Goal: Task Accomplishment & Management: Manage account settings

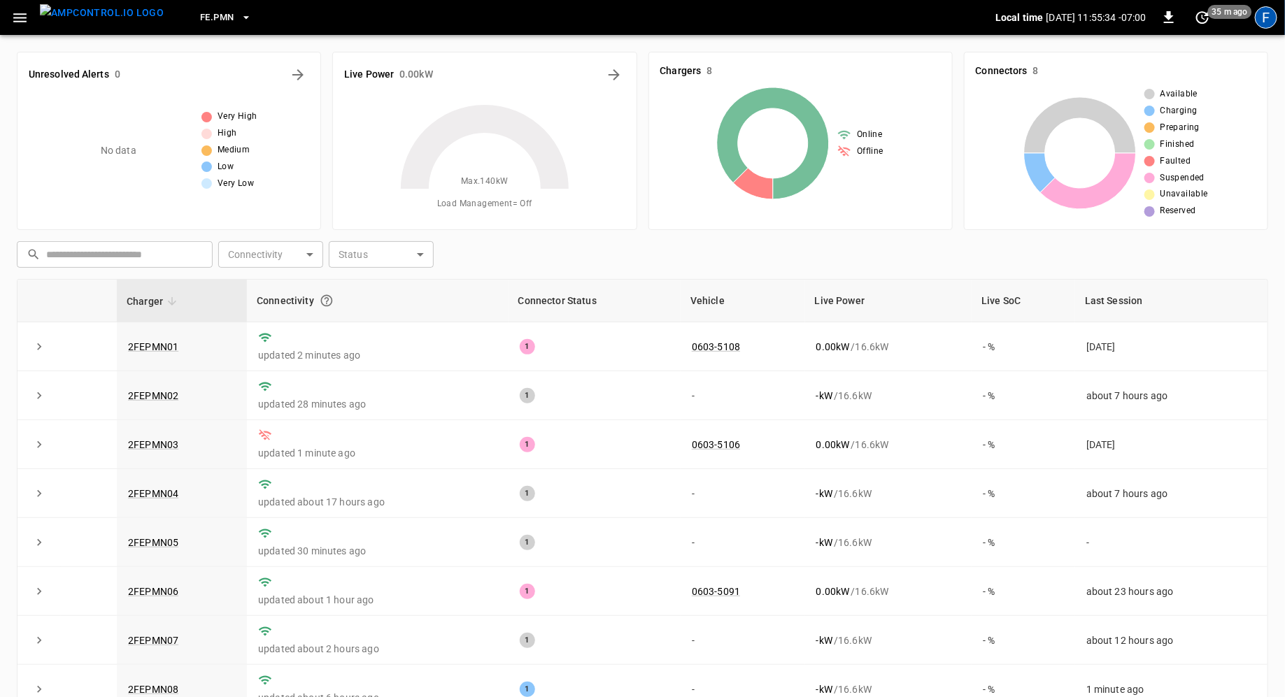
click at [1265, 27] on div "F" at bounding box center [1266, 17] width 22 height 22
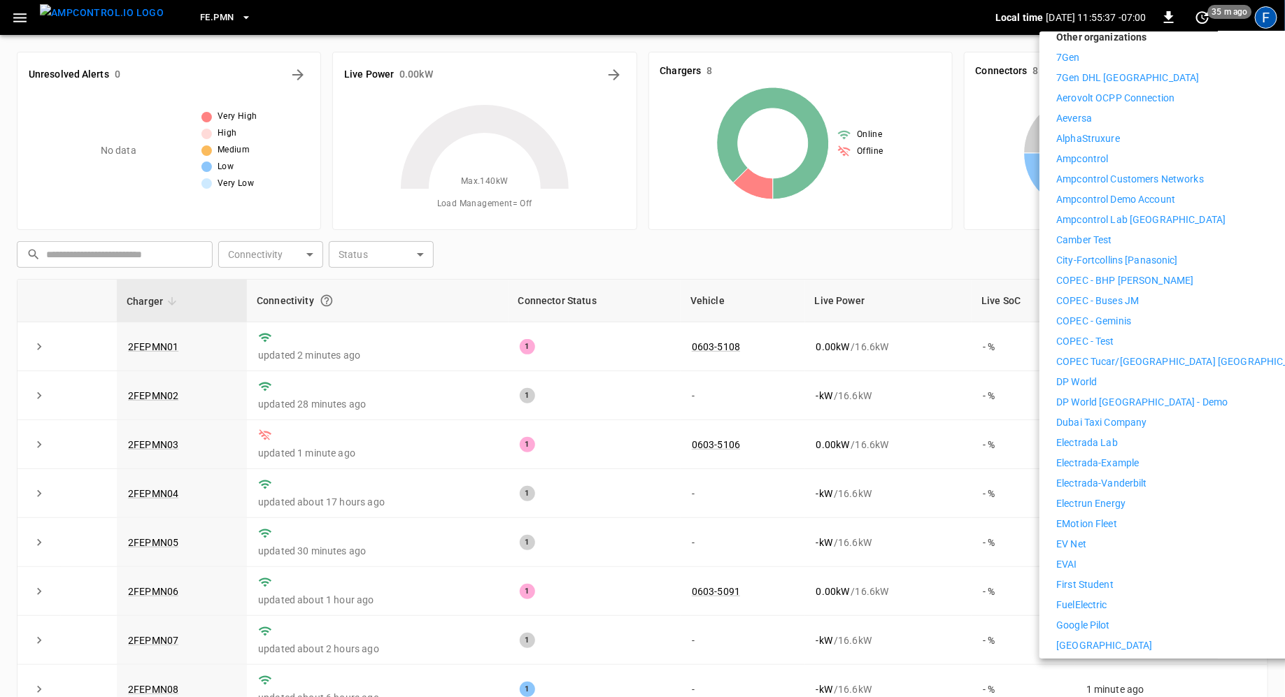
scroll to position [211, 0]
click at [1102, 574] on p "First Student" at bounding box center [1084, 581] width 57 height 15
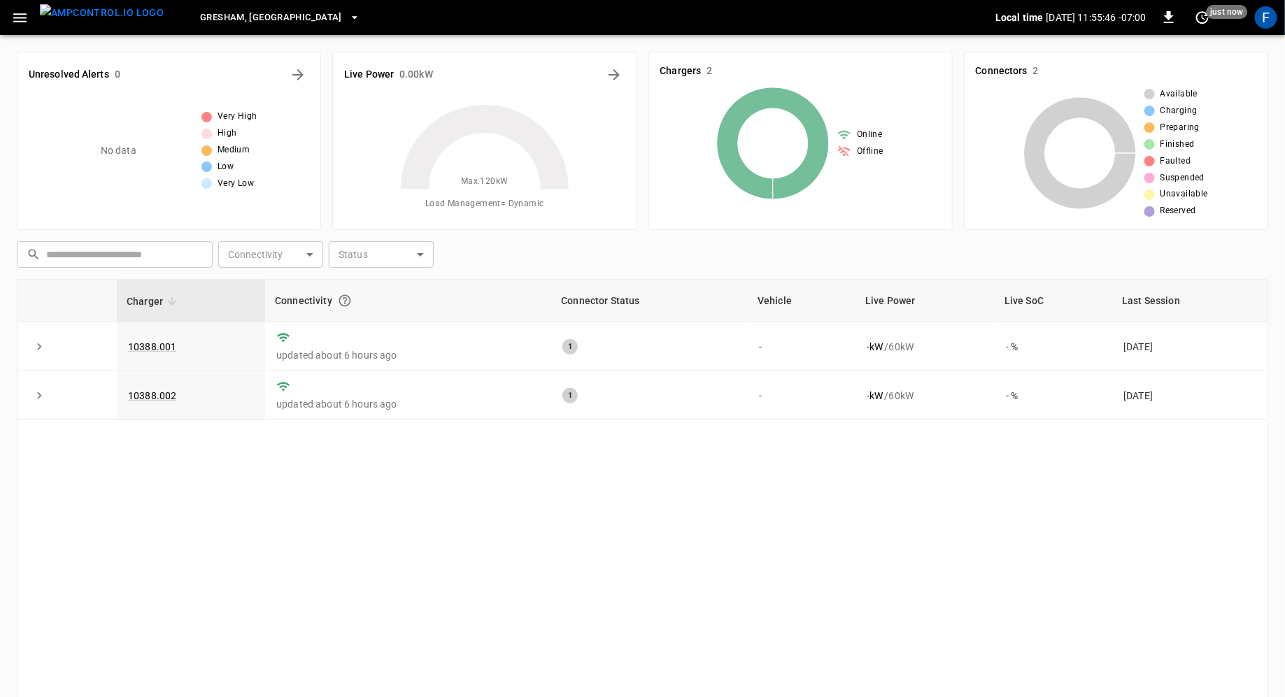
click at [21, 17] on icon "button" at bounding box center [19, 17] width 13 height 9
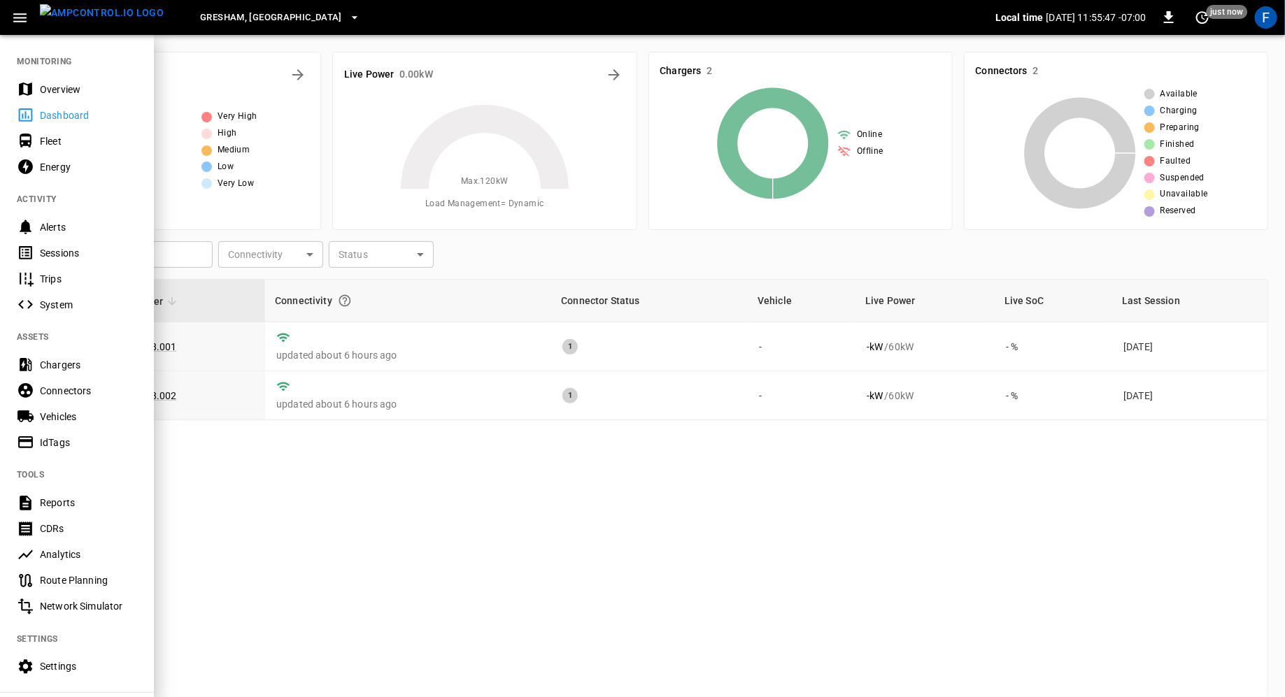
click at [72, 369] on div "Chargers" at bounding box center [88, 365] width 97 height 14
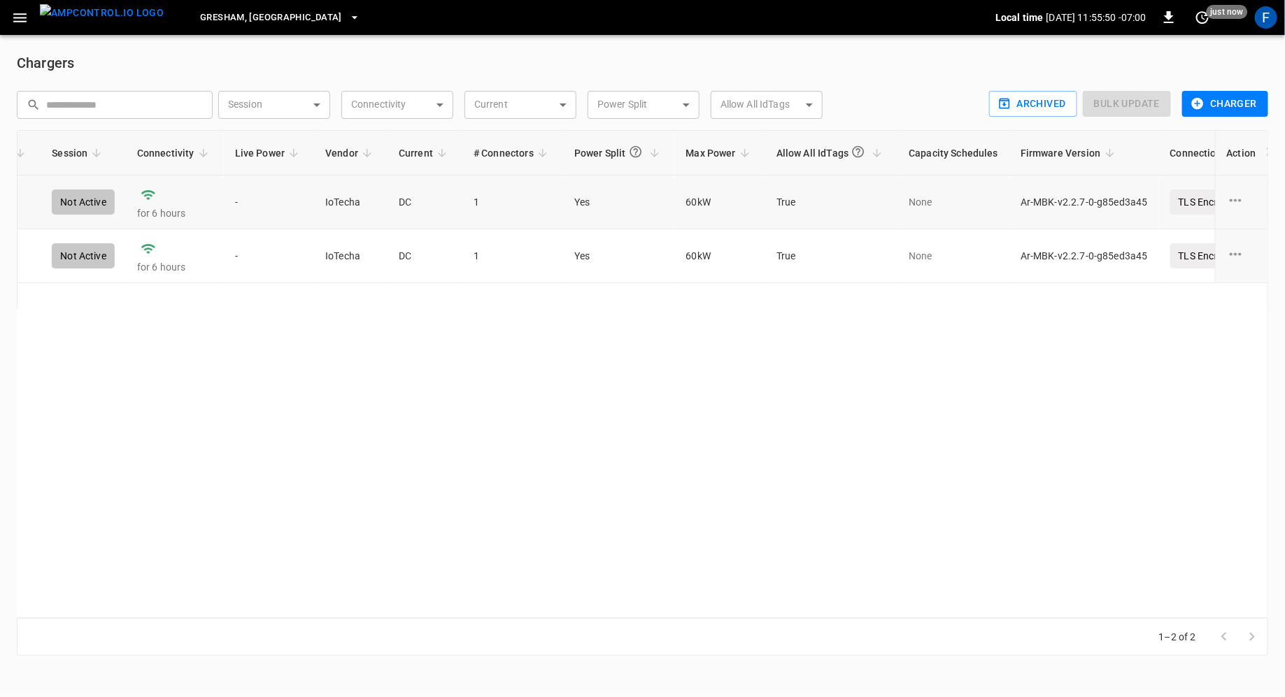
scroll to position [0, 302]
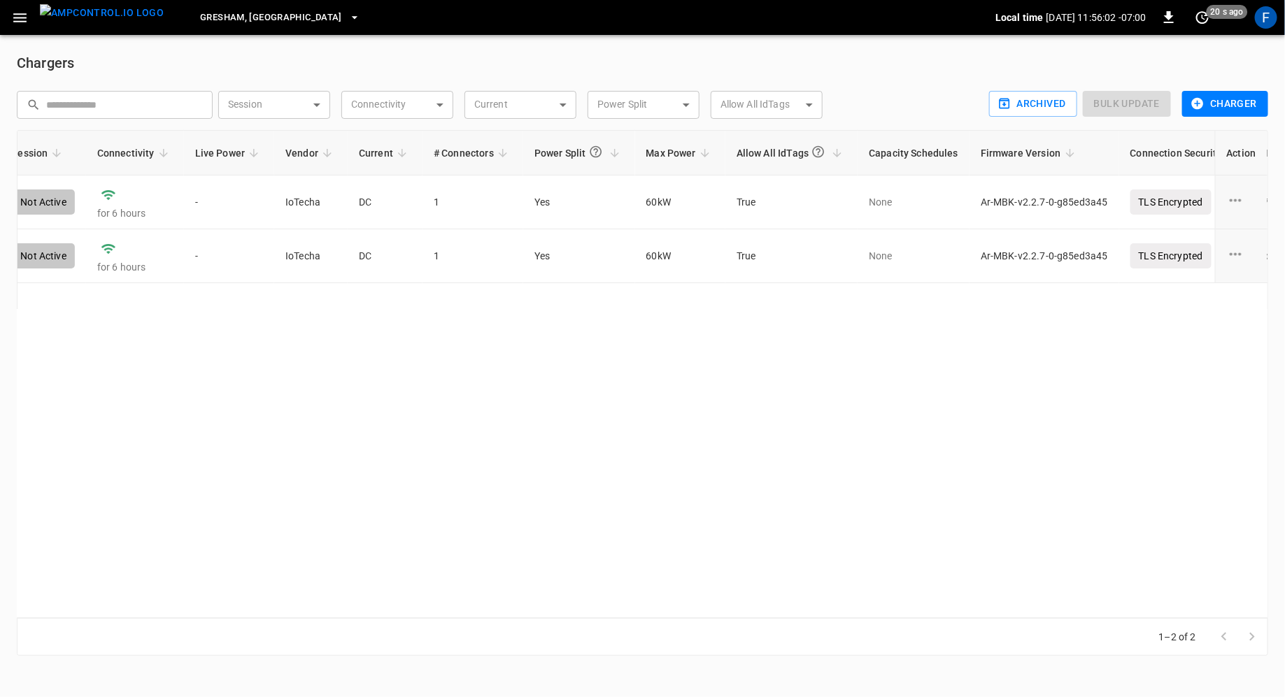
click at [1209, 106] on button "Charger" at bounding box center [1225, 104] width 86 height 26
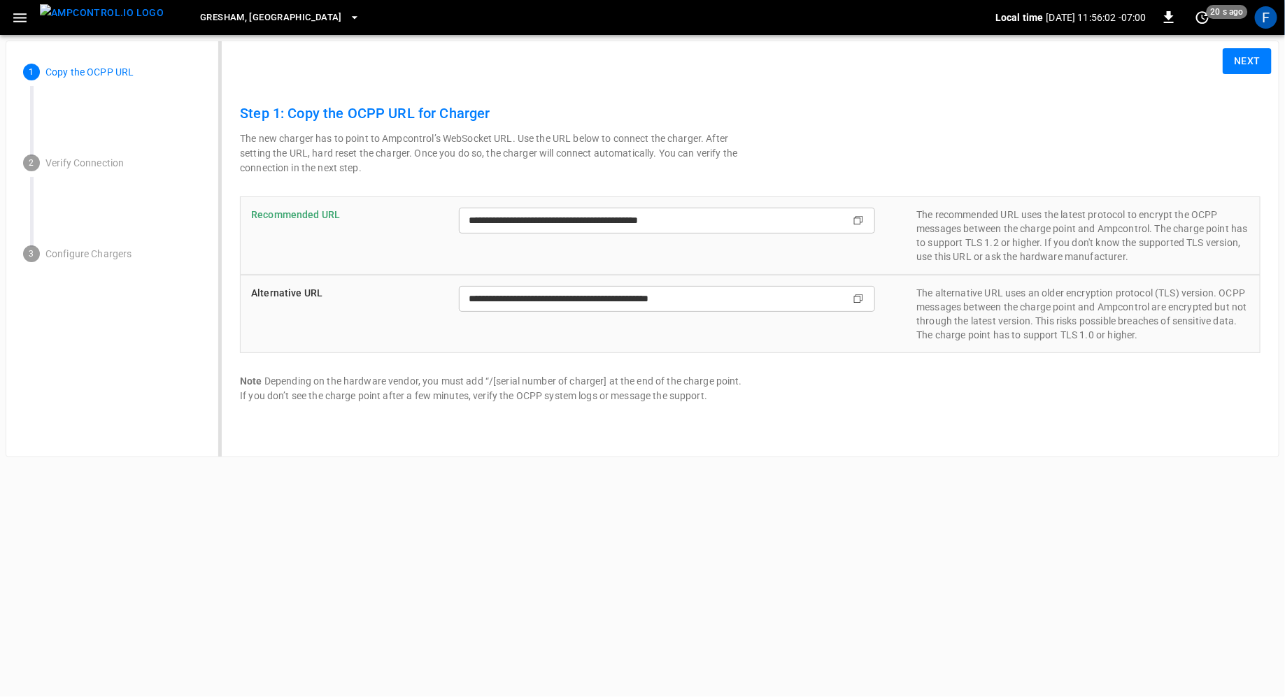
type input "**********"
click at [1240, 69] on button "Next" at bounding box center [1247, 61] width 49 height 26
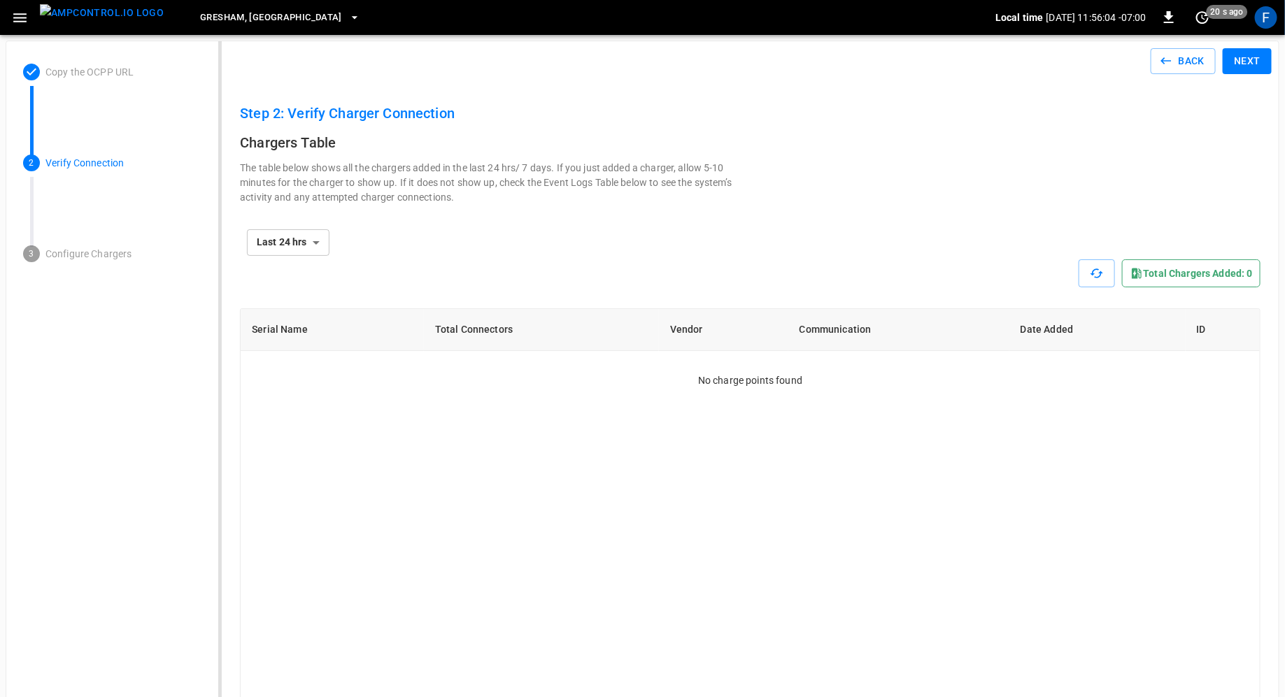
click at [1240, 69] on button "Next" at bounding box center [1247, 61] width 49 height 26
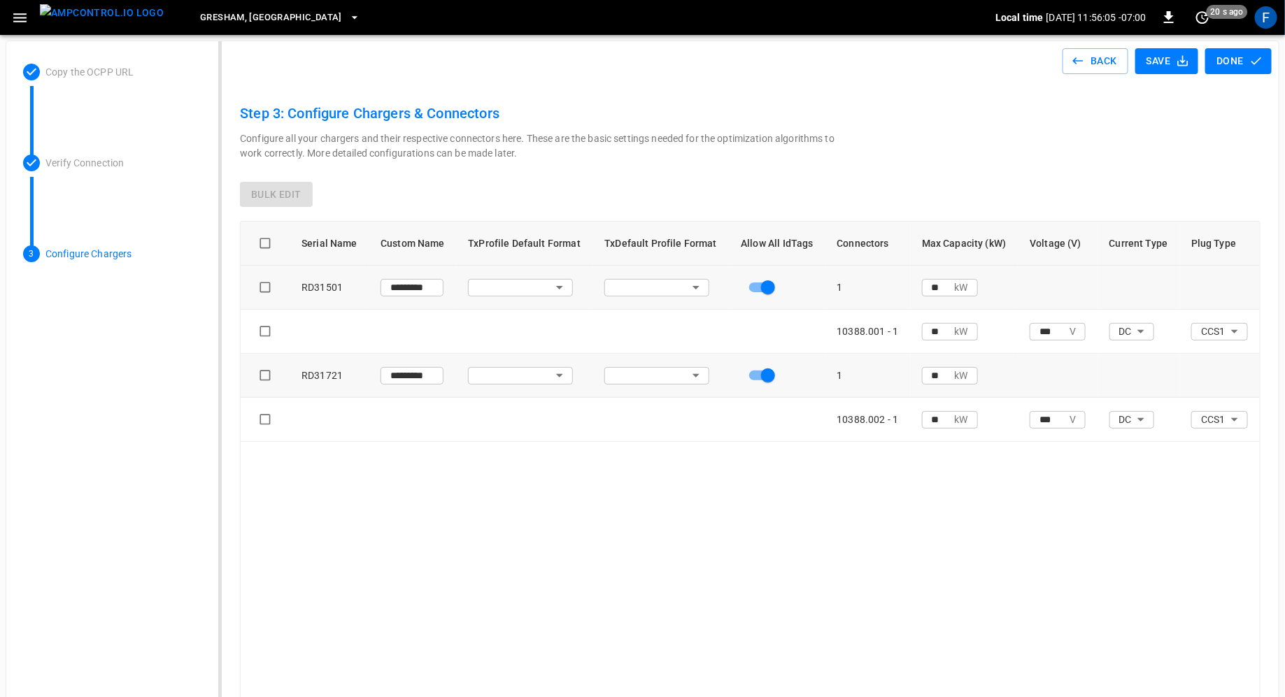
type input "**********"
click at [1262, 55] on icon "button" at bounding box center [1256, 61] width 14 height 14
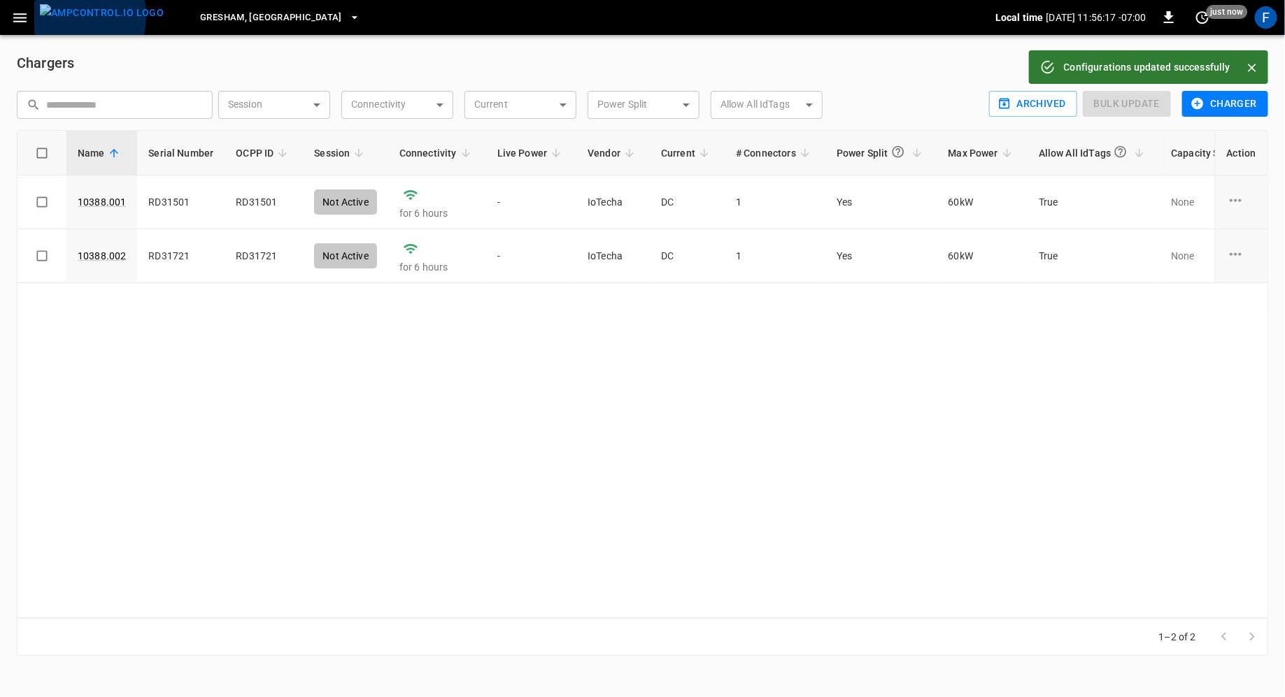
click at [59, 16] on img "menu" at bounding box center [102, 12] width 124 height 17
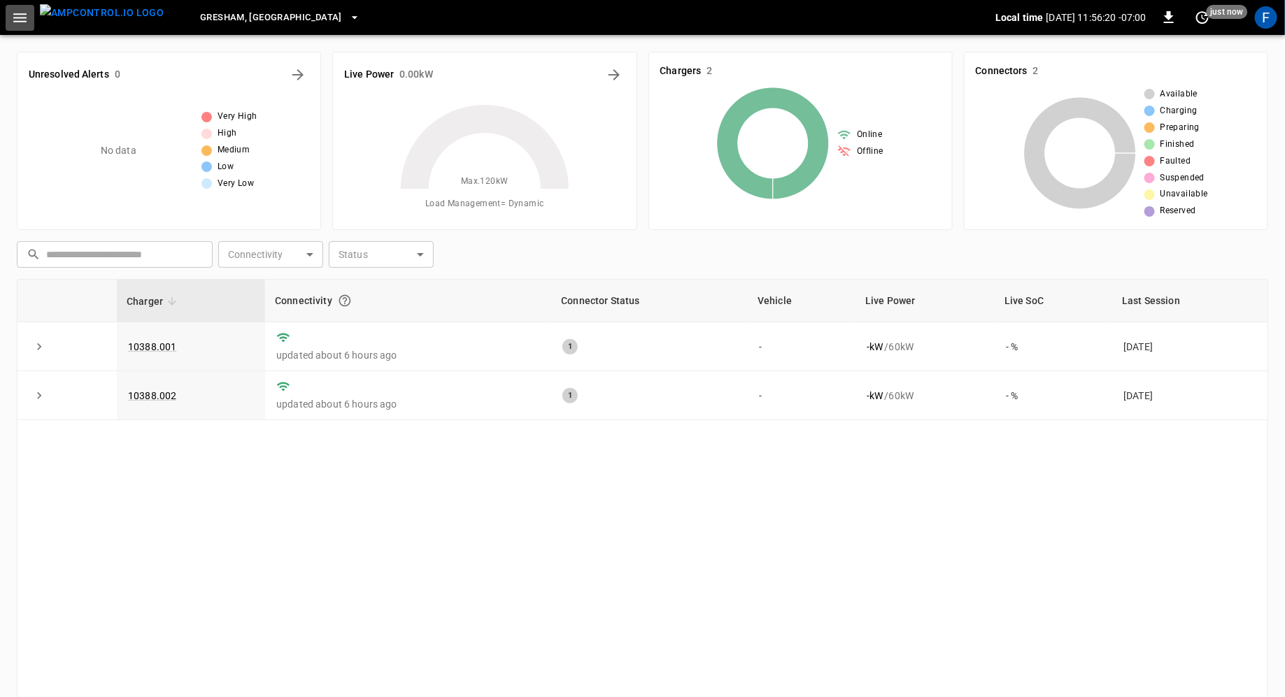
click at [20, 9] on icon "button" at bounding box center [19, 17] width 17 height 17
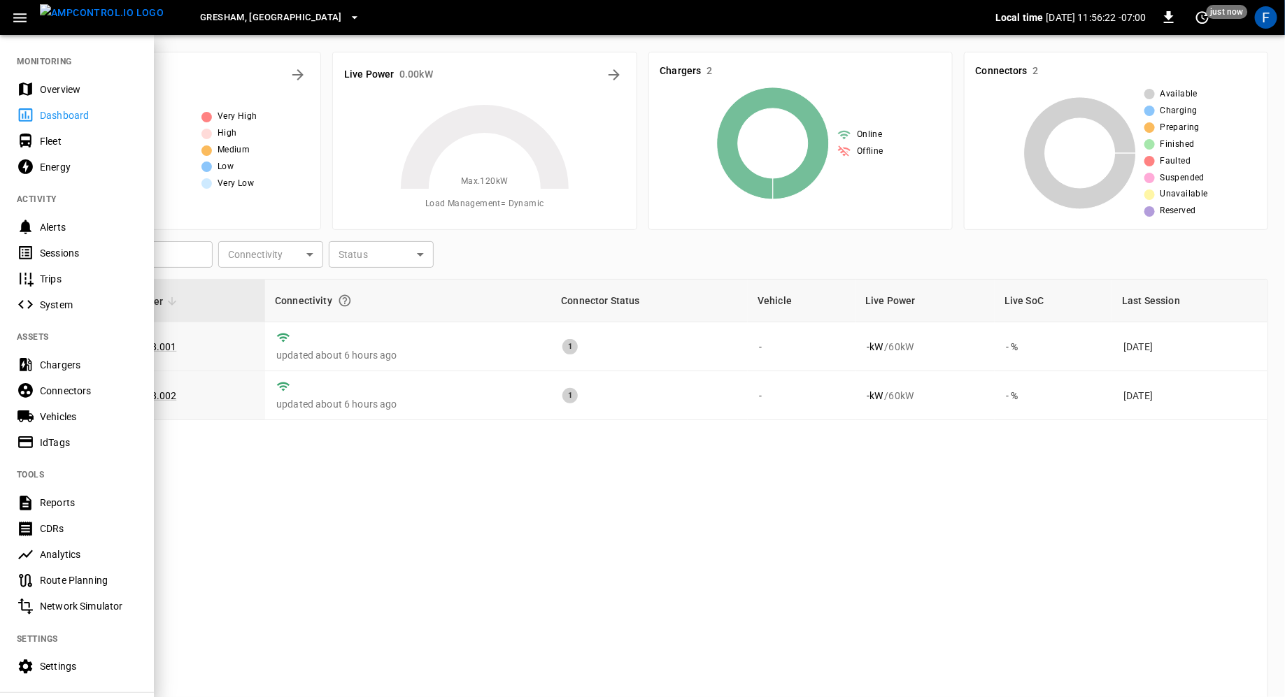
click at [62, 392] on div "Connectors" at bounding box center [88, 391] width 97 height 14
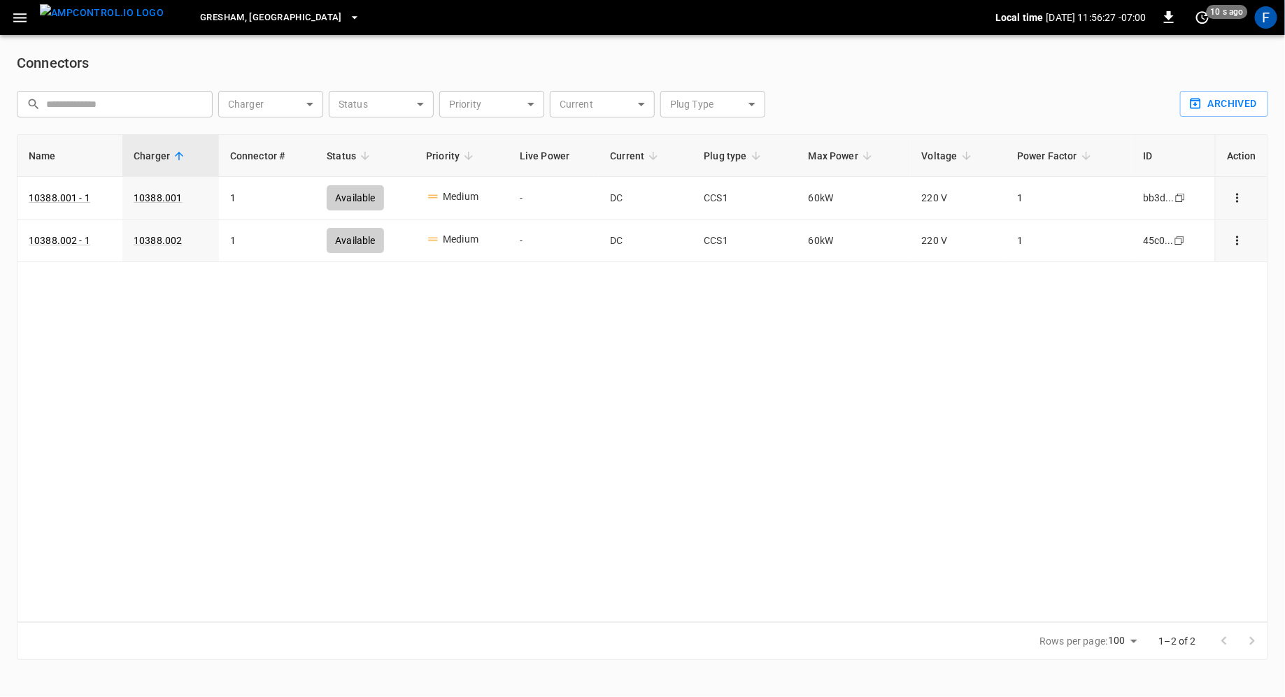
click at [93, 8] on img "menu" at bounding box center [102, 12] width 124 height 17
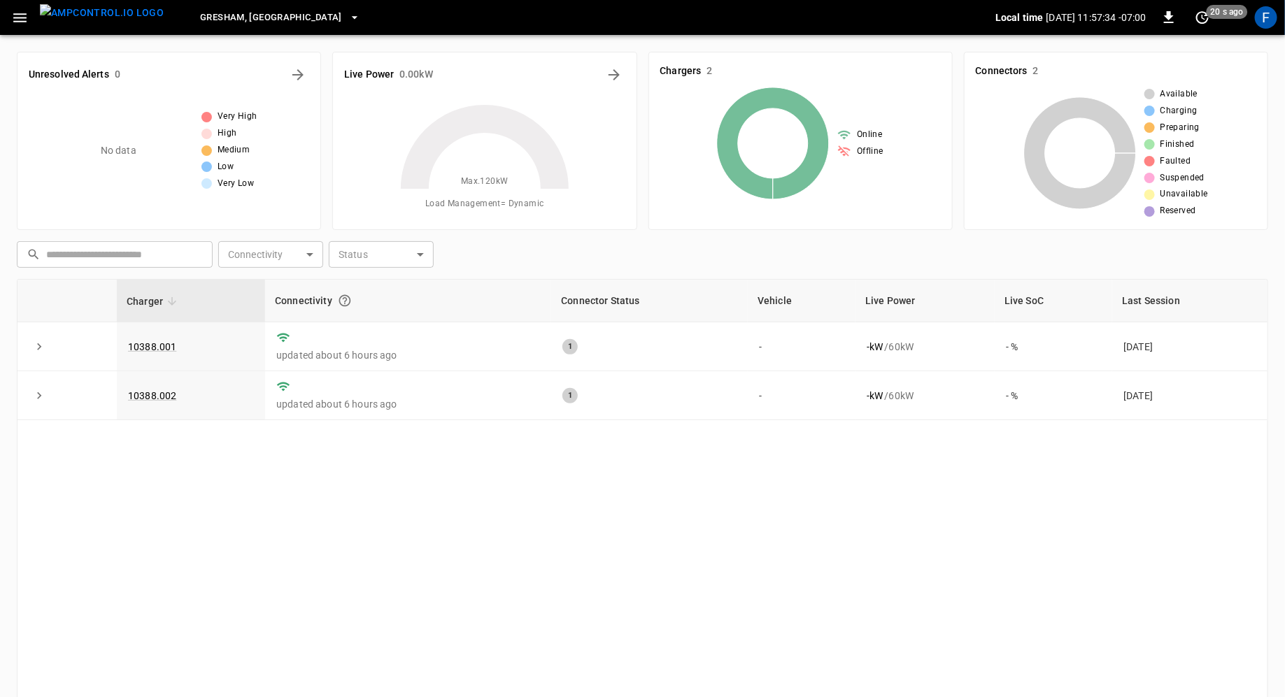
click at [20, 15] on icon "button" at bounding box center [19, 17] width 17 height 17
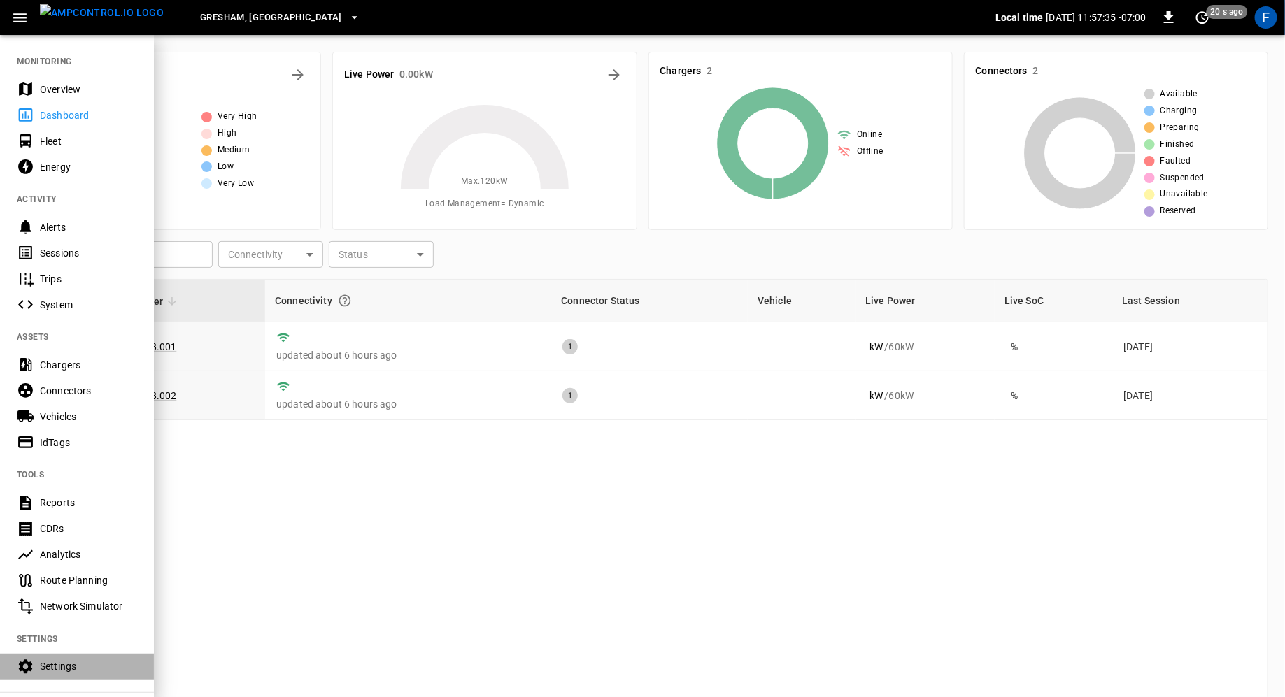
click at [81, 669] on div "Settings" at bounding box center [88, 667] width 97 height 14
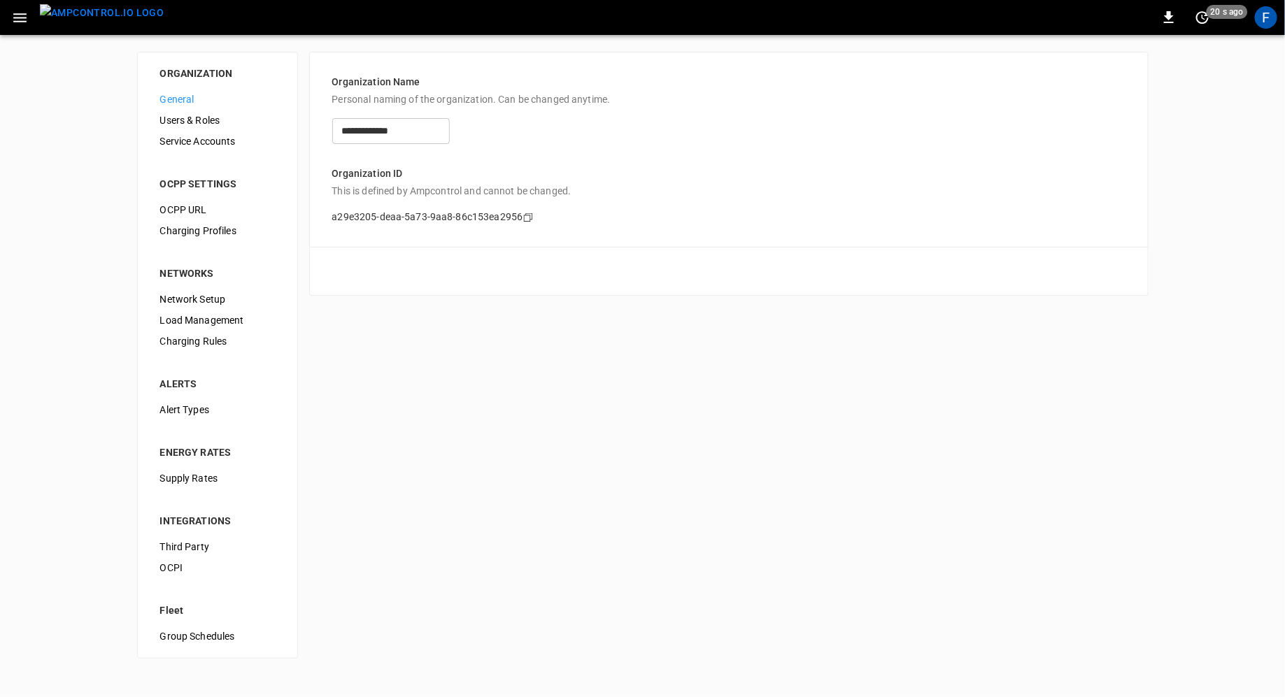
click at [218, 211] on span "OCPP URL" at bounding box center [217, 210] width 115 height 15
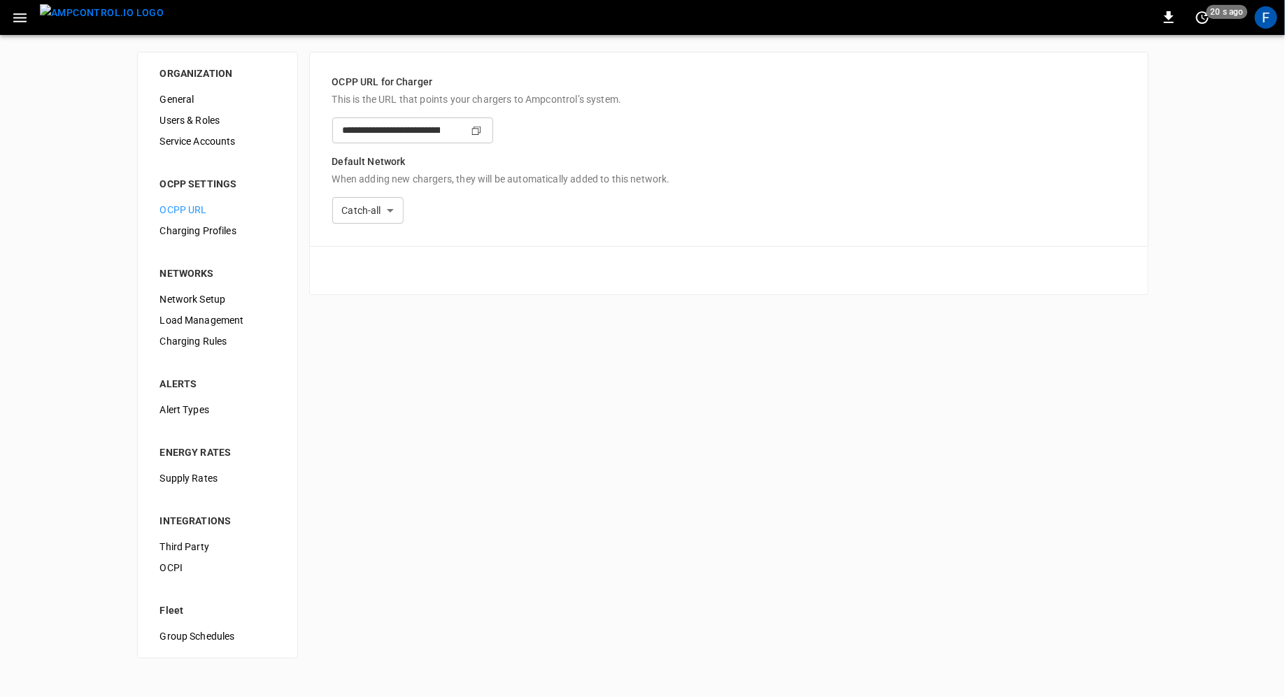
click at [482, 129] on icon "Copy" at bounding box center [476, 130] width 11 height 11
click at [97, 10] on img "menu" at bounding box center [102, 12] width 124 height 17
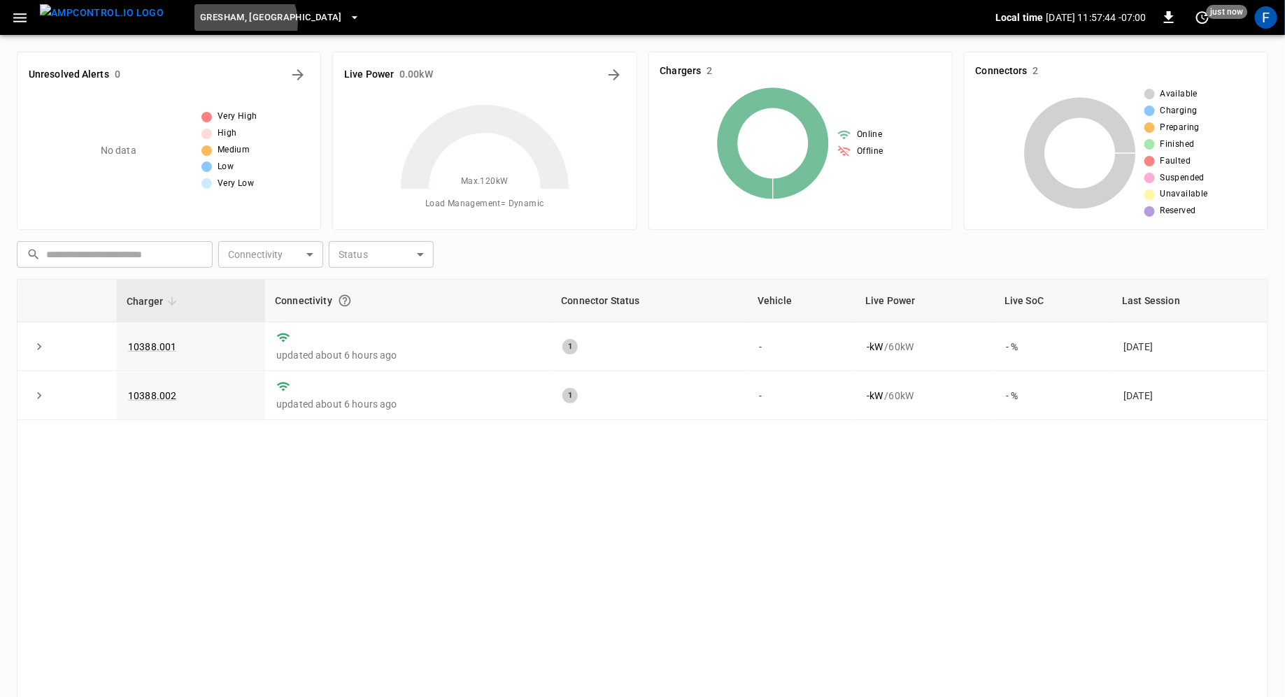
click at [218, 22] on span "Gresham, [GEOGRAPHIC_DATA]" at bounding box center [271, 18] width 142 height 16
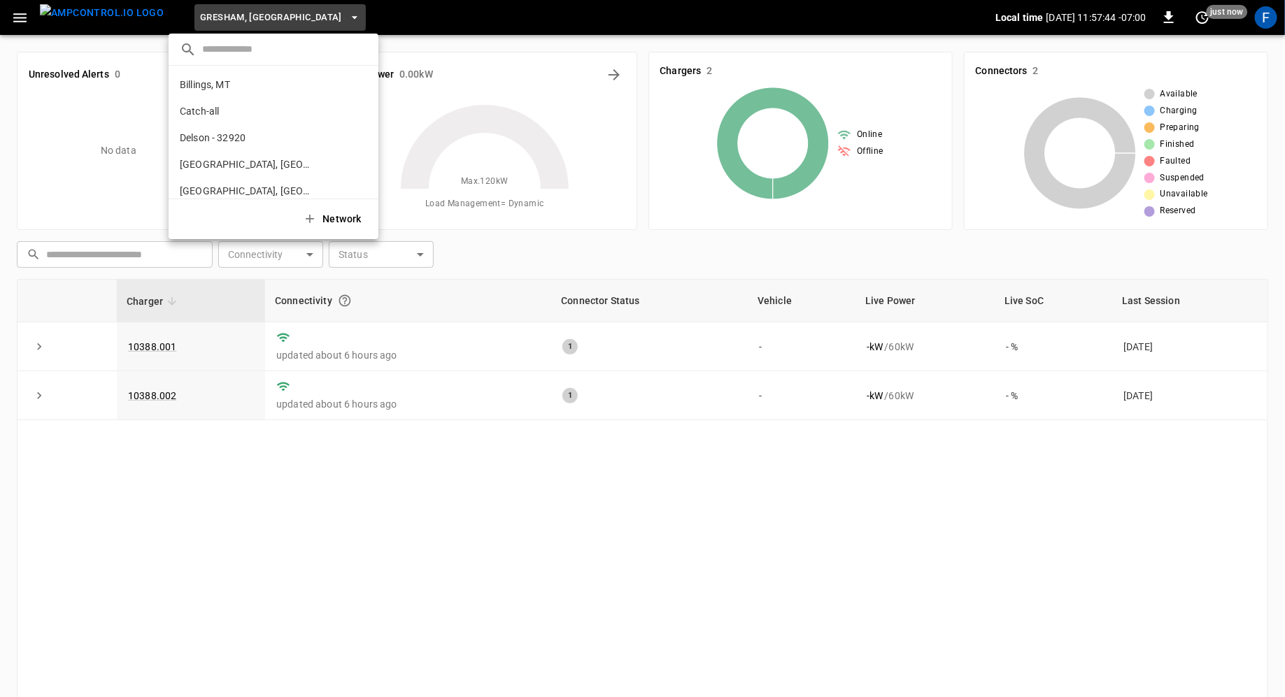
scroll to position [182, 0]
click at [228, 48] on input "text" at bounding box center [284, 49] width 165 height 20
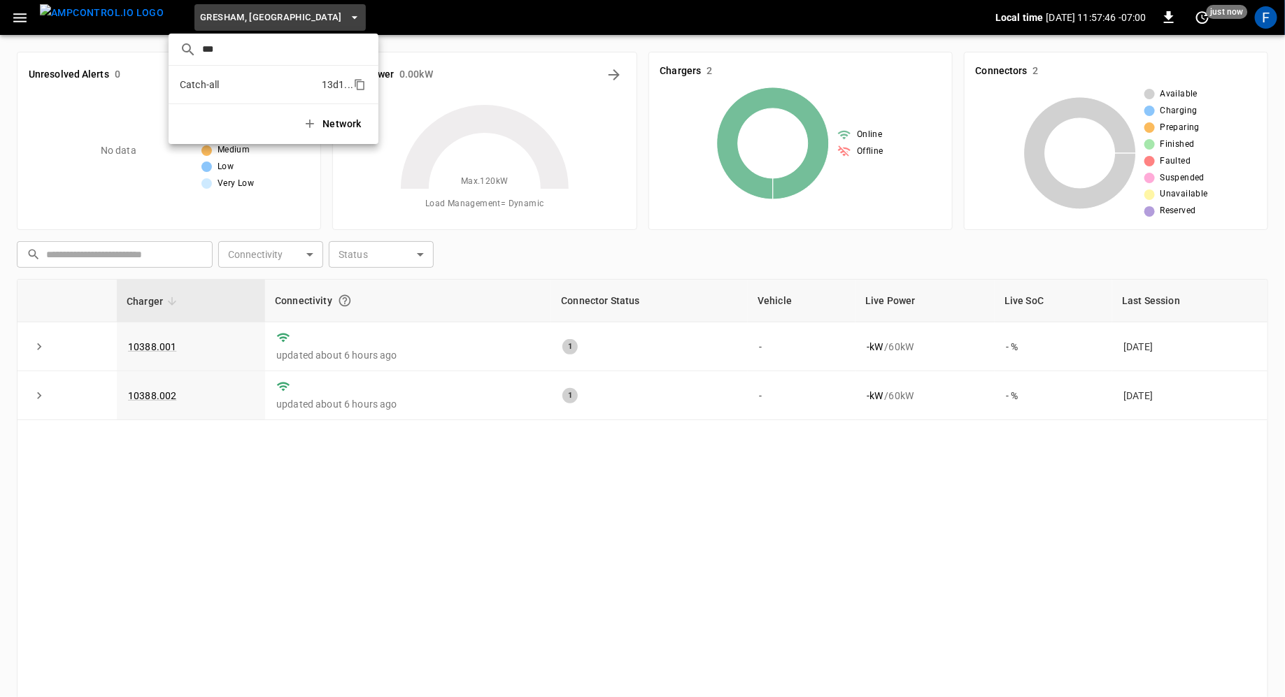
type input "***"
click at [222, 90] on li "Catch-all 13d1 ..." at bounding box center [274, 84] width 210 height 27
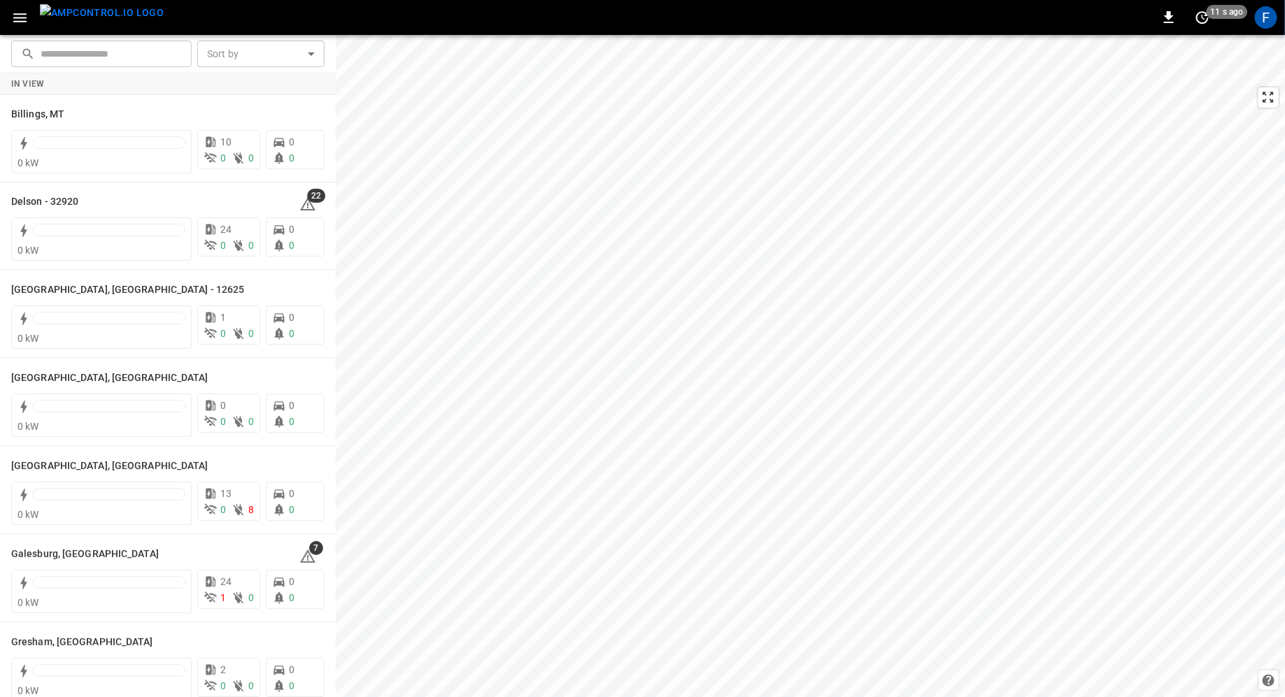
click at [1272, 28] on div "F" at bounding box center [1266, 17] width 27 height 27
click at [1265, 20] on div "F" at bounding box center [1266, 17] width 22 height 22
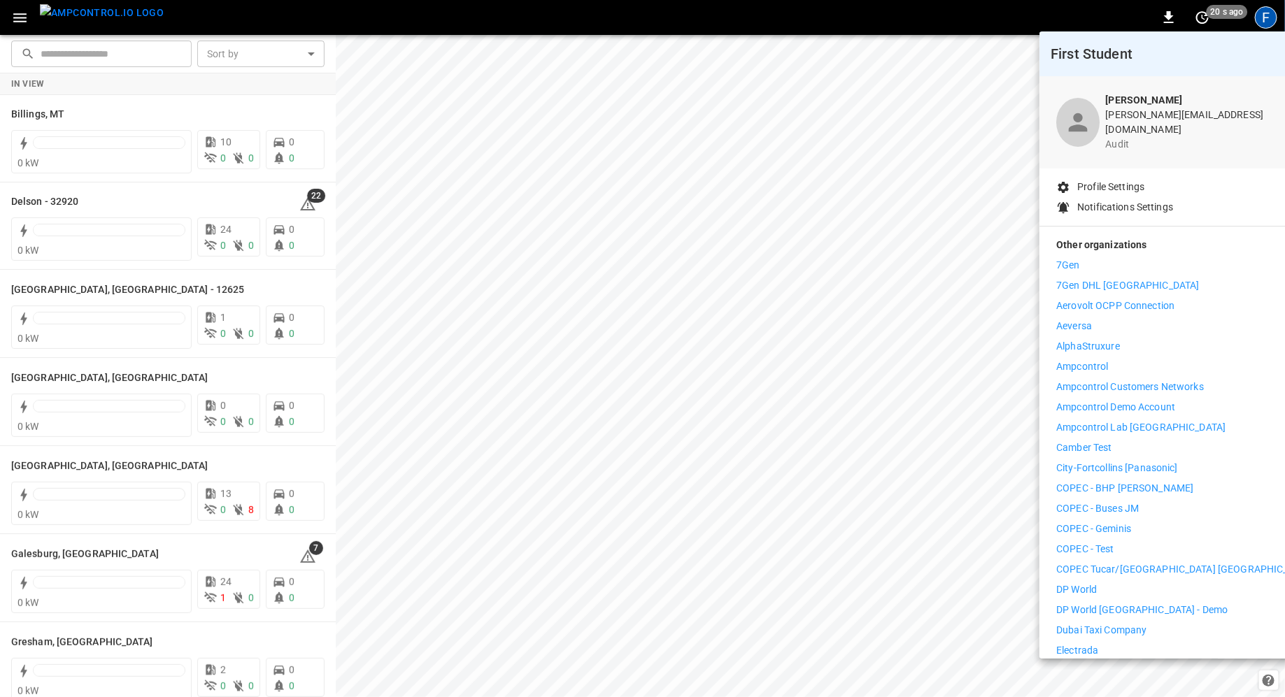
click at [774, 269] on div at bounding box center [642, 348] width 1285 height 697
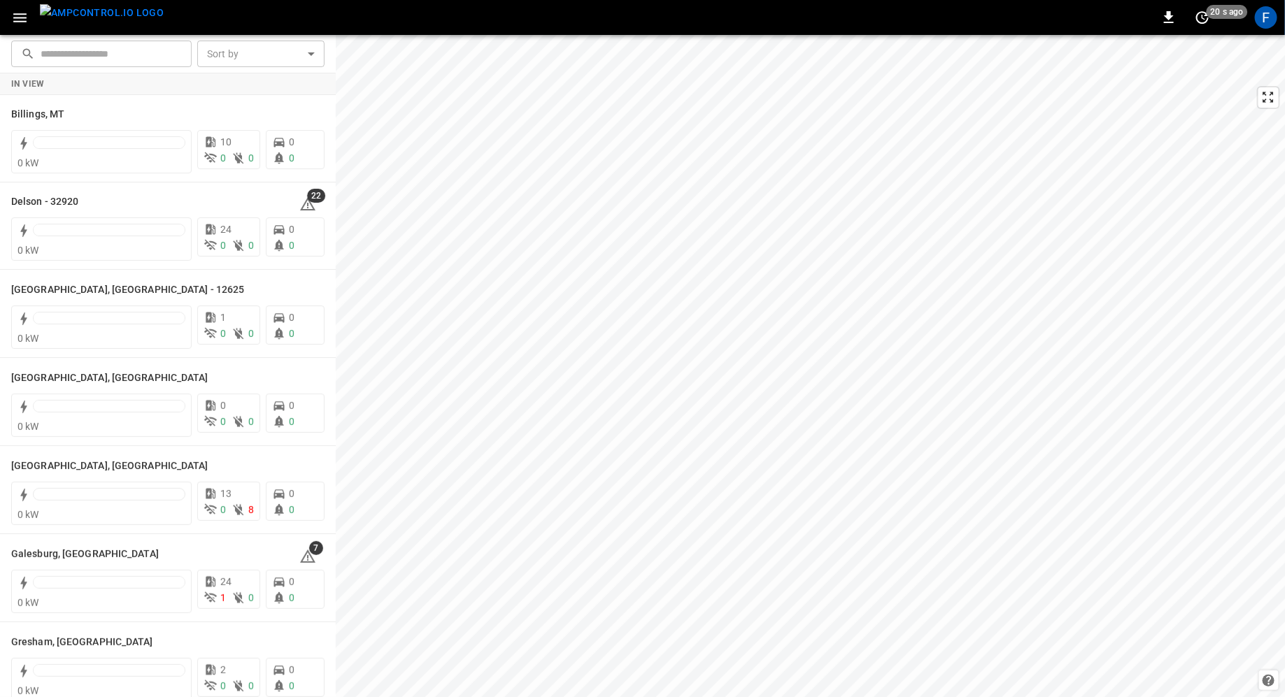
click at [25, 17] on icon "button" at bounding box center [19, 17] width 13 height 9
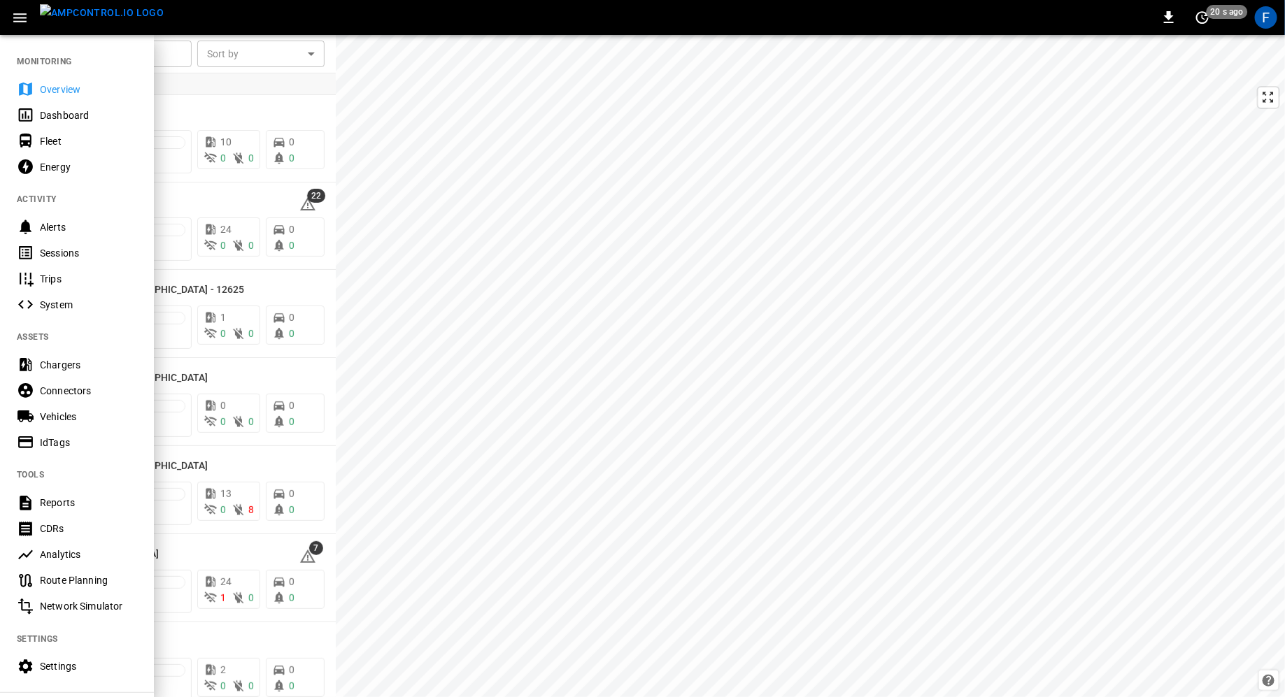
scroll to position [28, 0]
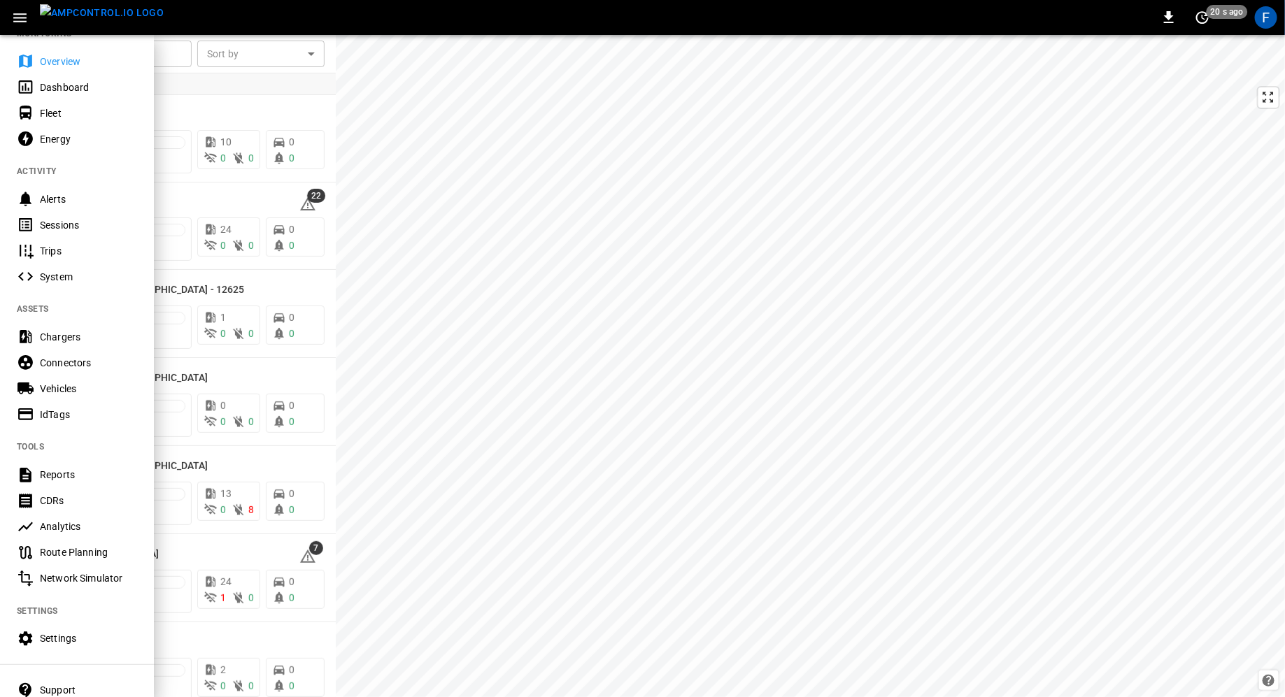
click at [76, 646] on div "Settings" at bounding box center [77, 639] width 154 height 26
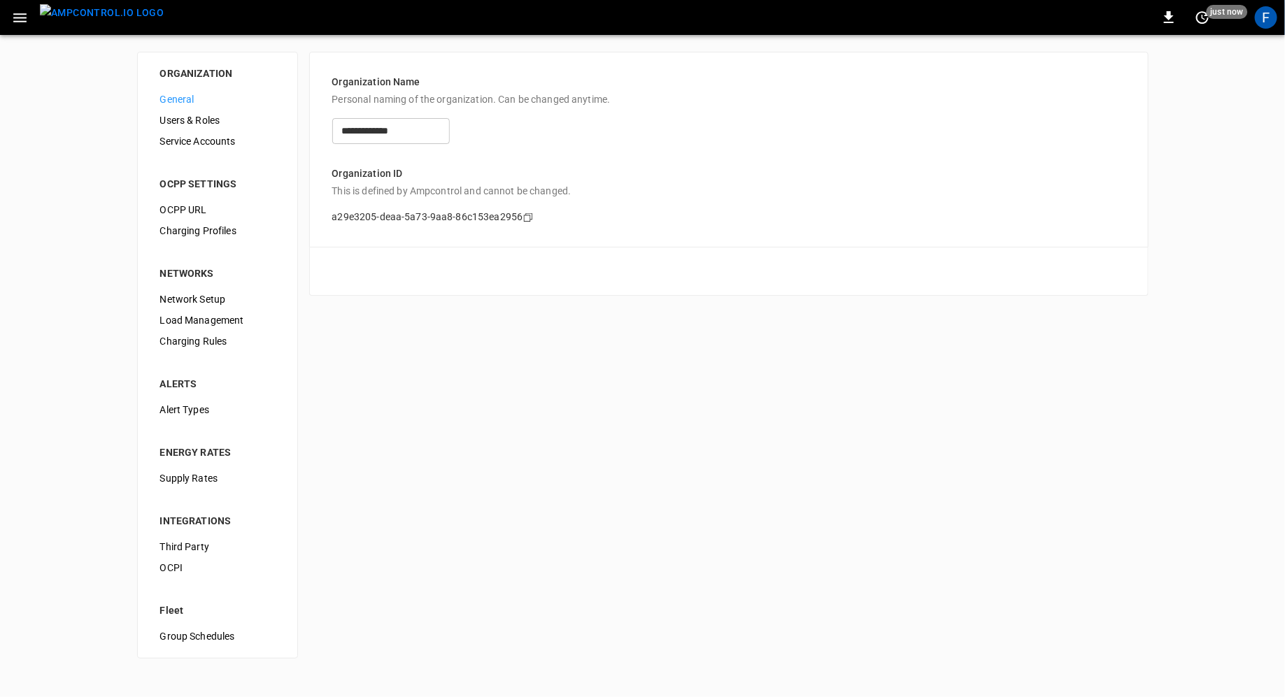
click at [195, 319] on span "Load Management" at bounding box center [217, 320] width 115 height 15
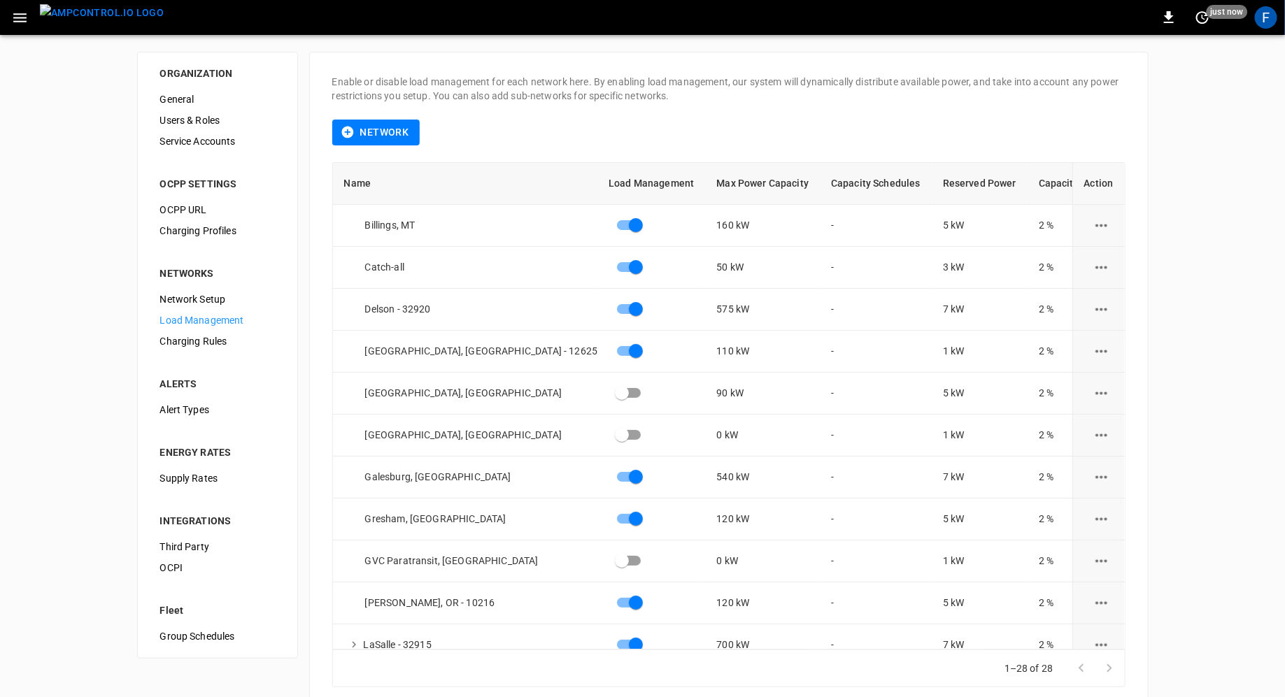
click at [203, 234] on span "Charging Profiles" at bounding box center [217, 231] width 115 height 15
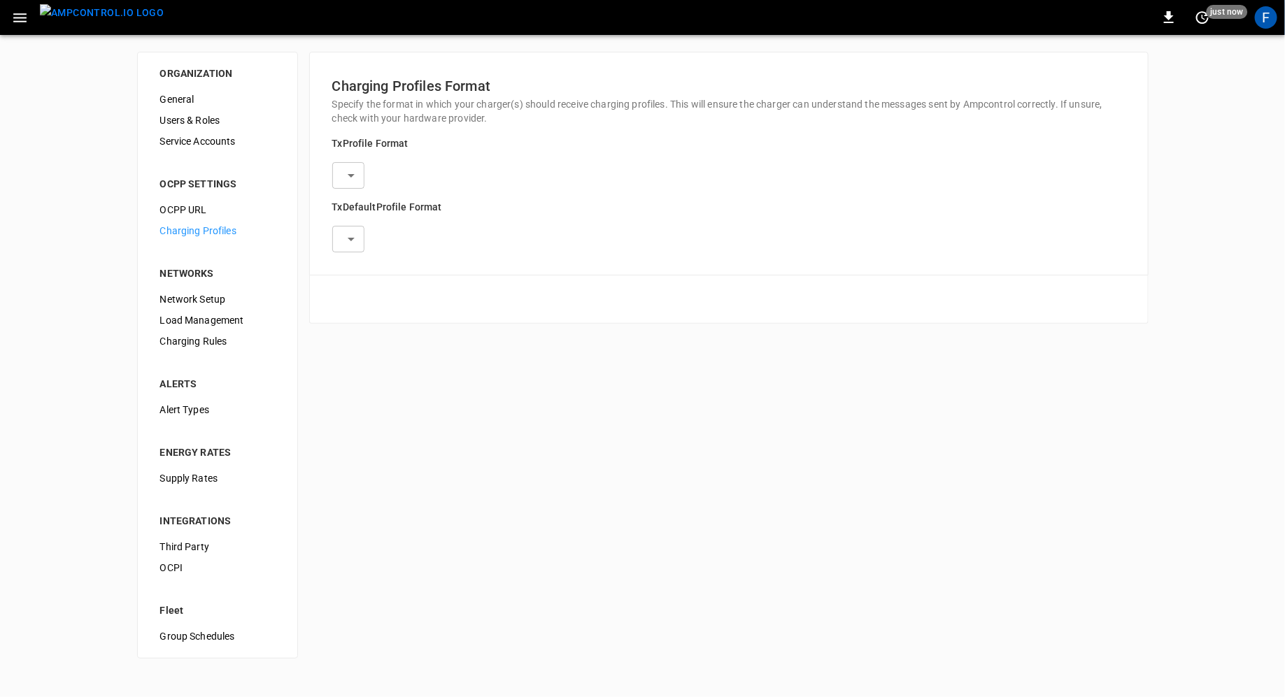
type input "**********"
click at [204, 208] on span "OCPP URL" at bounding box center [217, 210] width 115 height 15
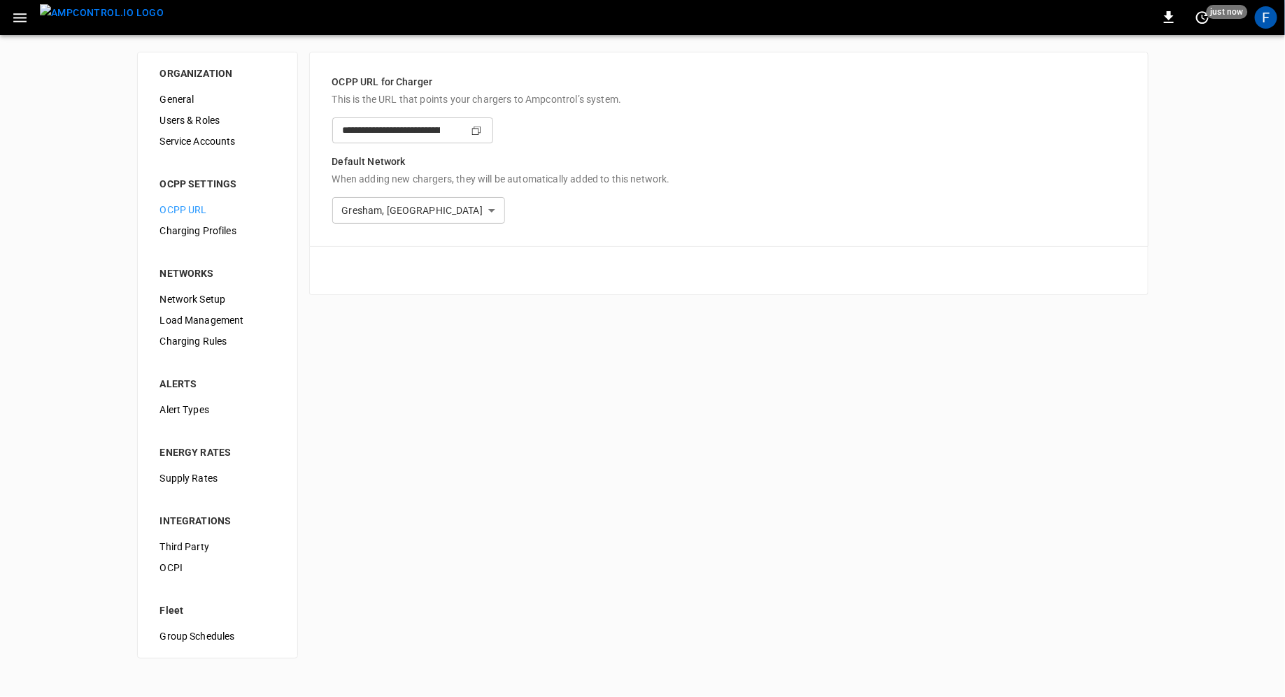
type input "**********"
click at [493, 129] on div "**********" at bounding box center [412, 131] width 161 height 26
click at [482, 134] on icon "Copy" at bounding box center [476, 130] width 11 height 11
click at [98, 20] on img "menu" at bounding box center [102, 12] width 124 height 17
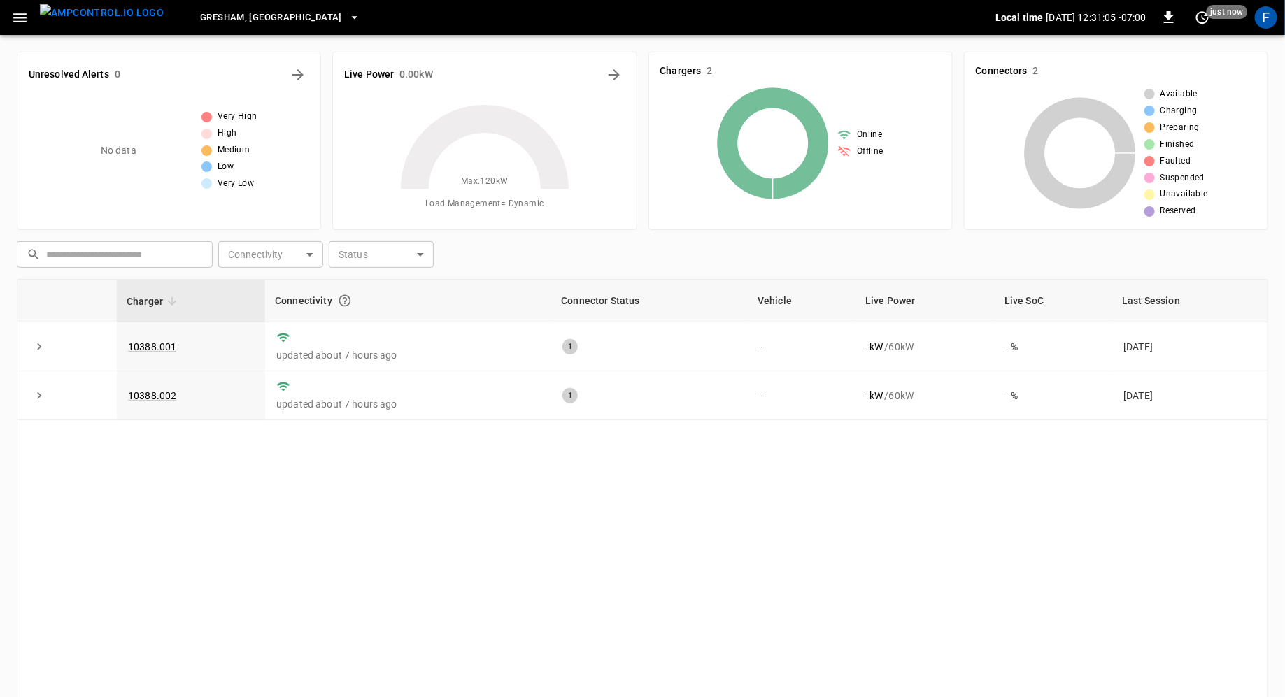
click at [211, 20] on span "Gresham, [GEOGRAPHIC_DATA]" at bounding box center [271, 18] width 142 height 16
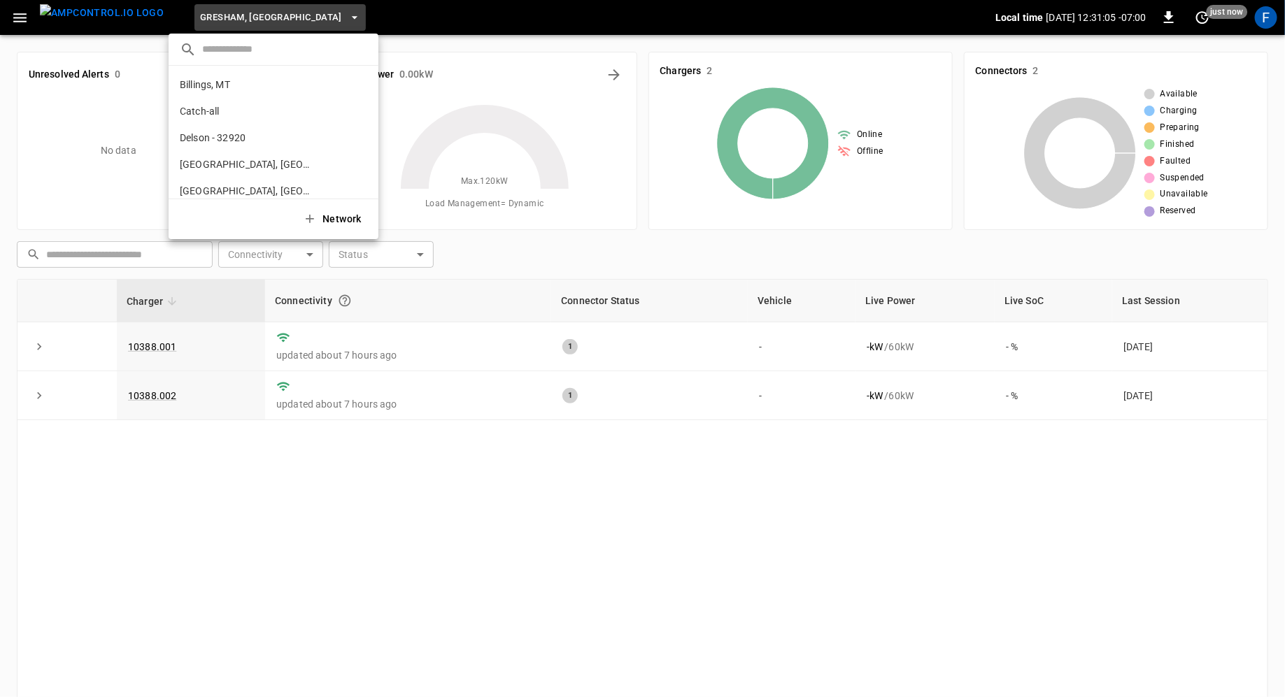
scroll to position [182, 0]
click at [217, 50] on input "text" at bounding box center [284, 49] width 165 height 20
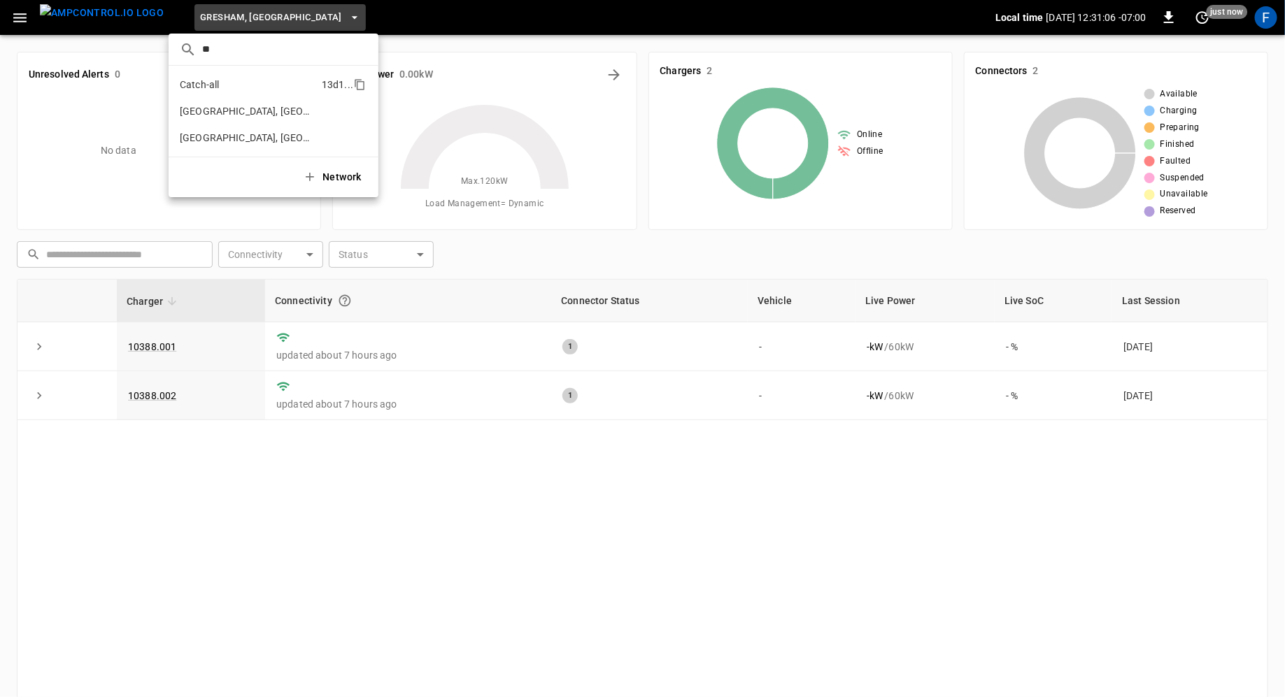
type input "**"
click at [208, 84] on p "Catch-all" at bounding box center [199, 85] width 39 height 14
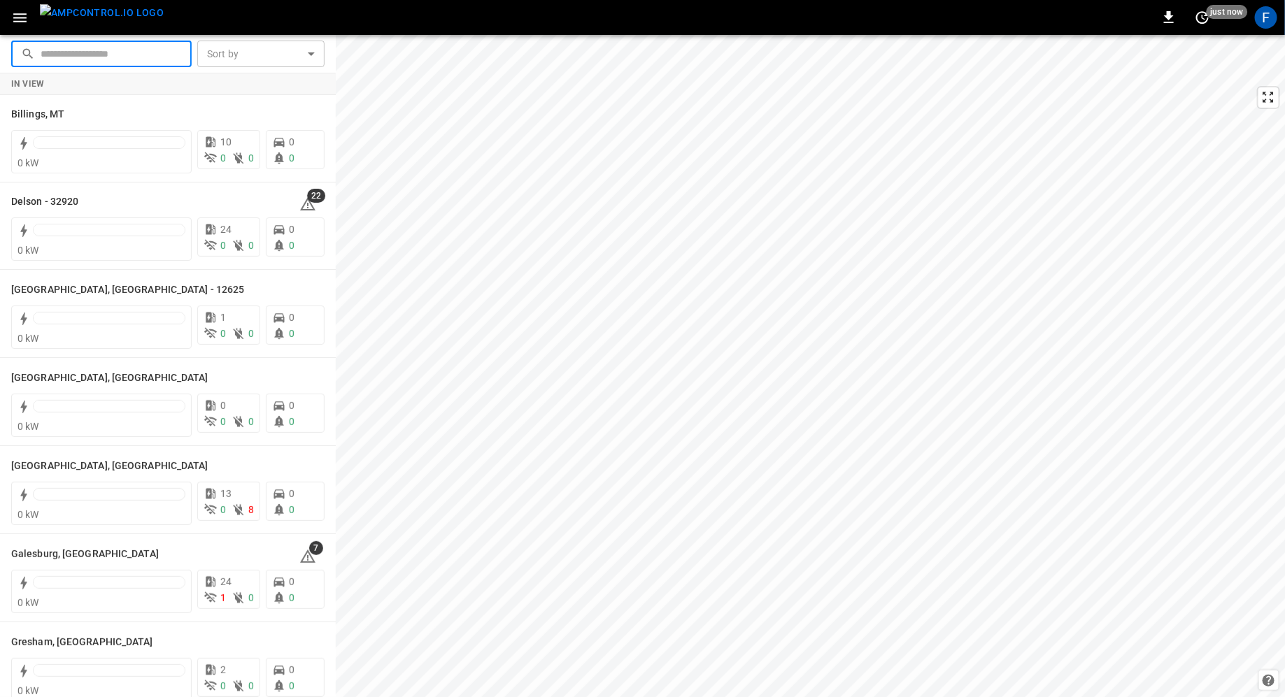
click at [139, 63] on input "text" at bounding box center [111, 54] width 141 height 26
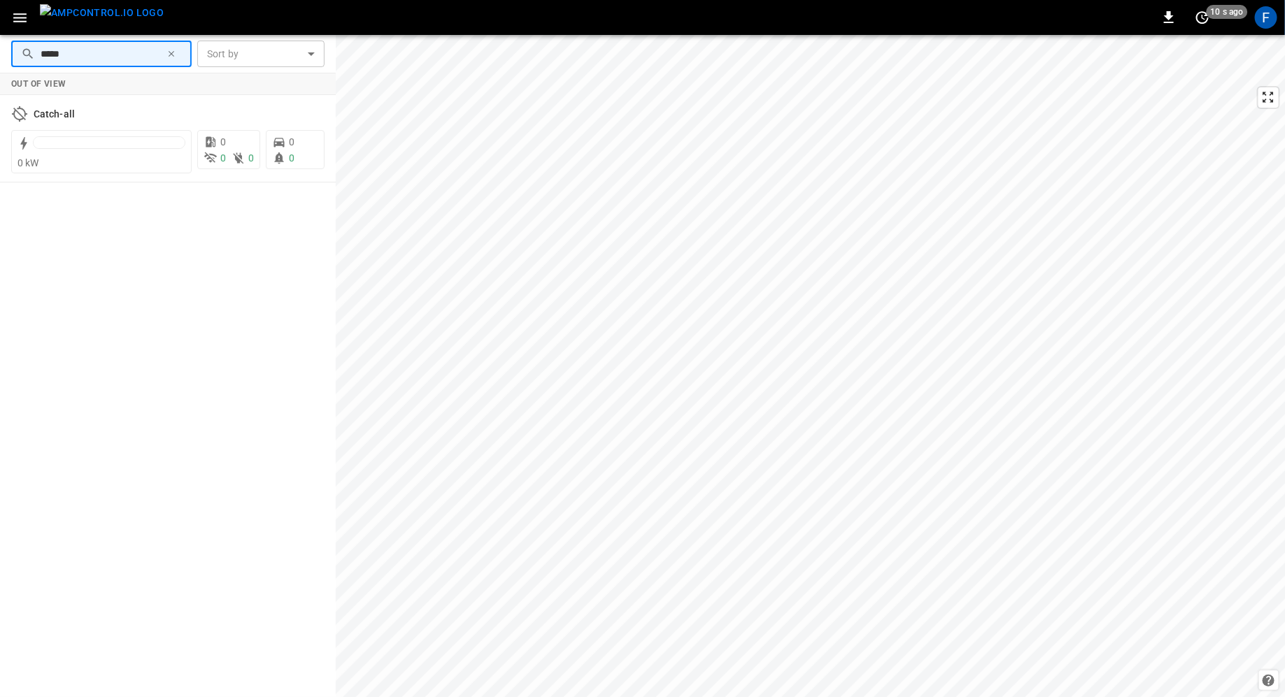
type input "*****"
click at [64, 112] on h6 "Catch-all" at bounding box center [54, 114] width 41 height 15
